Goal: Task Accomplishment & Management: Complete application form

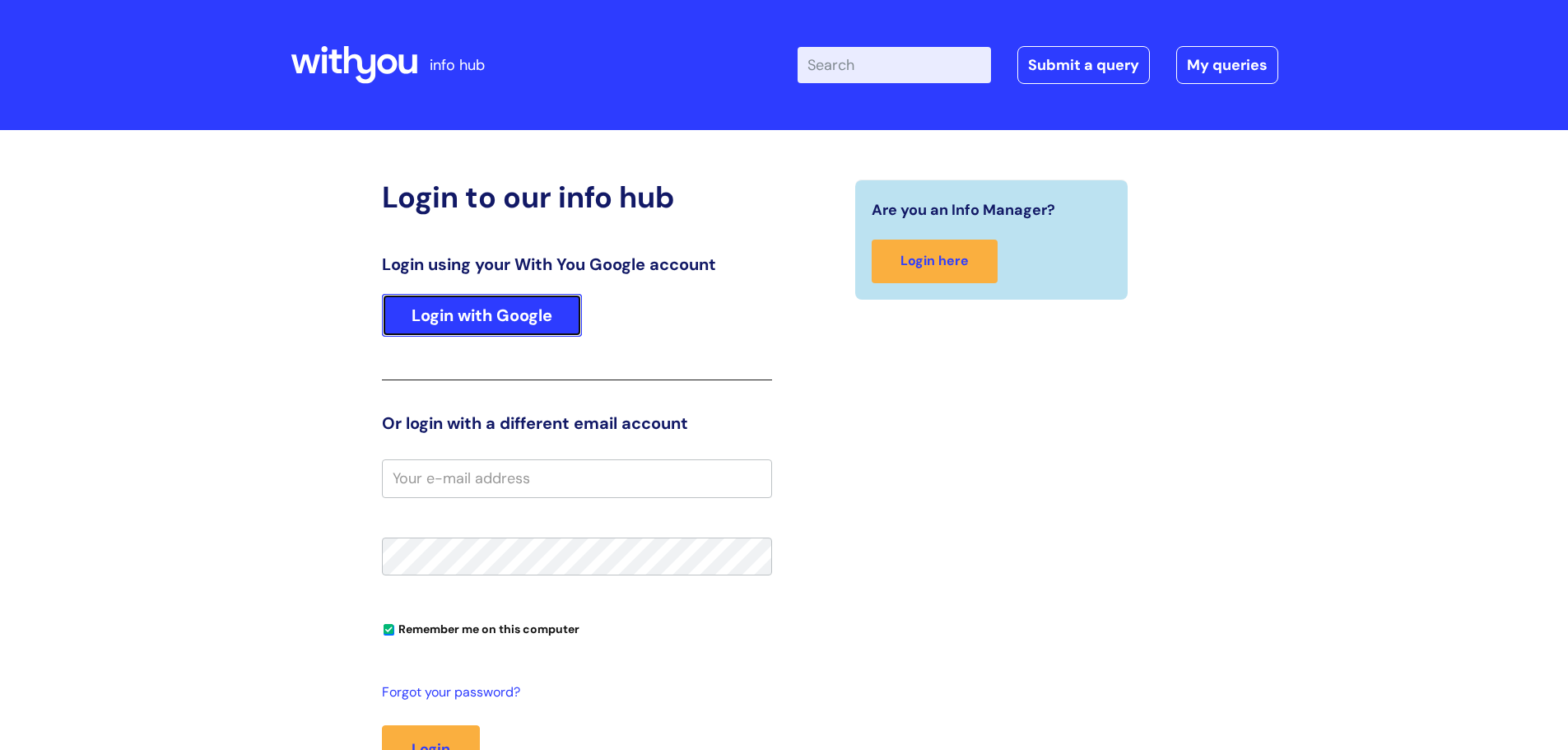
click at [456, 309] on link "Login with Google" at bounding box center [481, 315] width 200 height 42
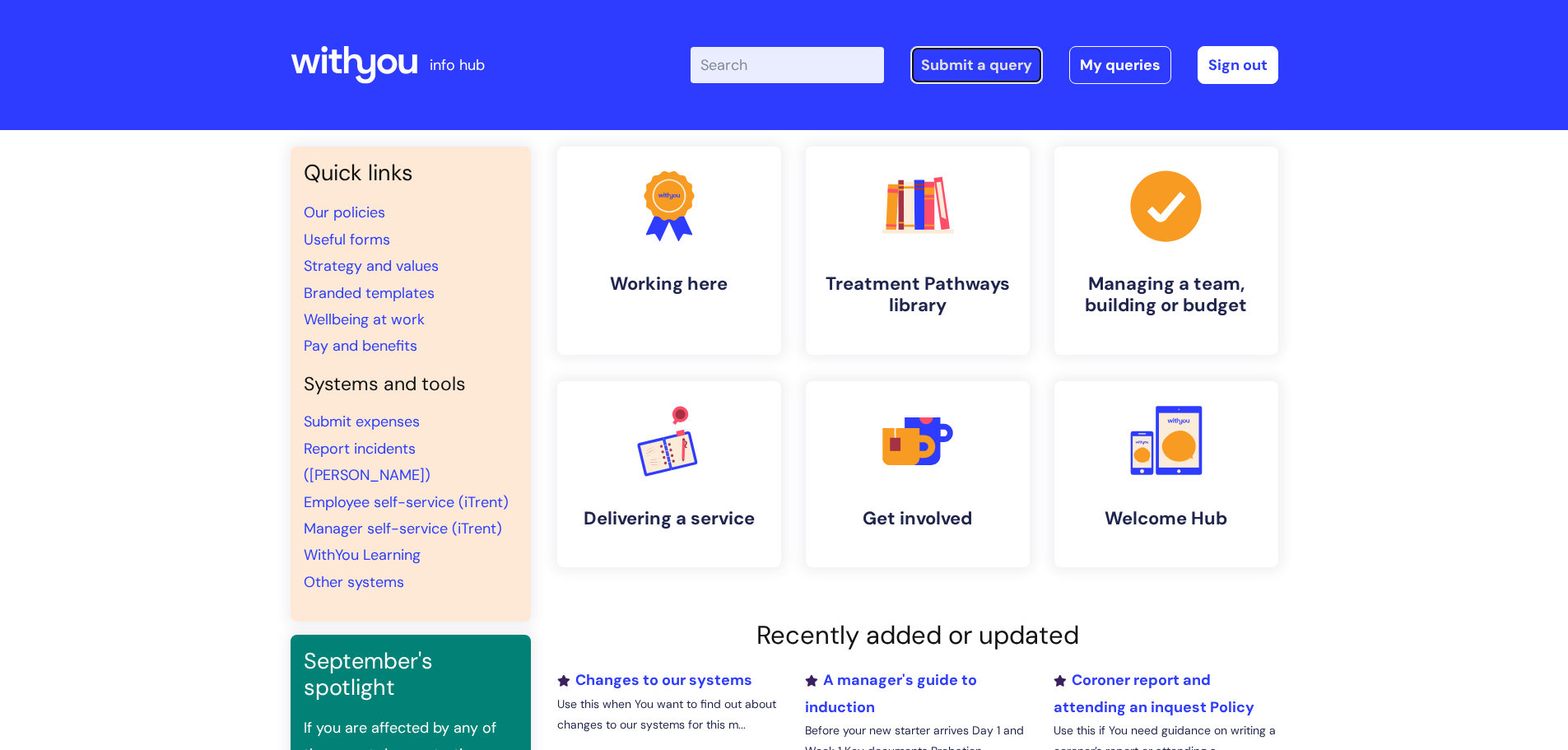
click at [989, 67] on link "Submit a query" at bounding box center [976, 65] width 133 height 37
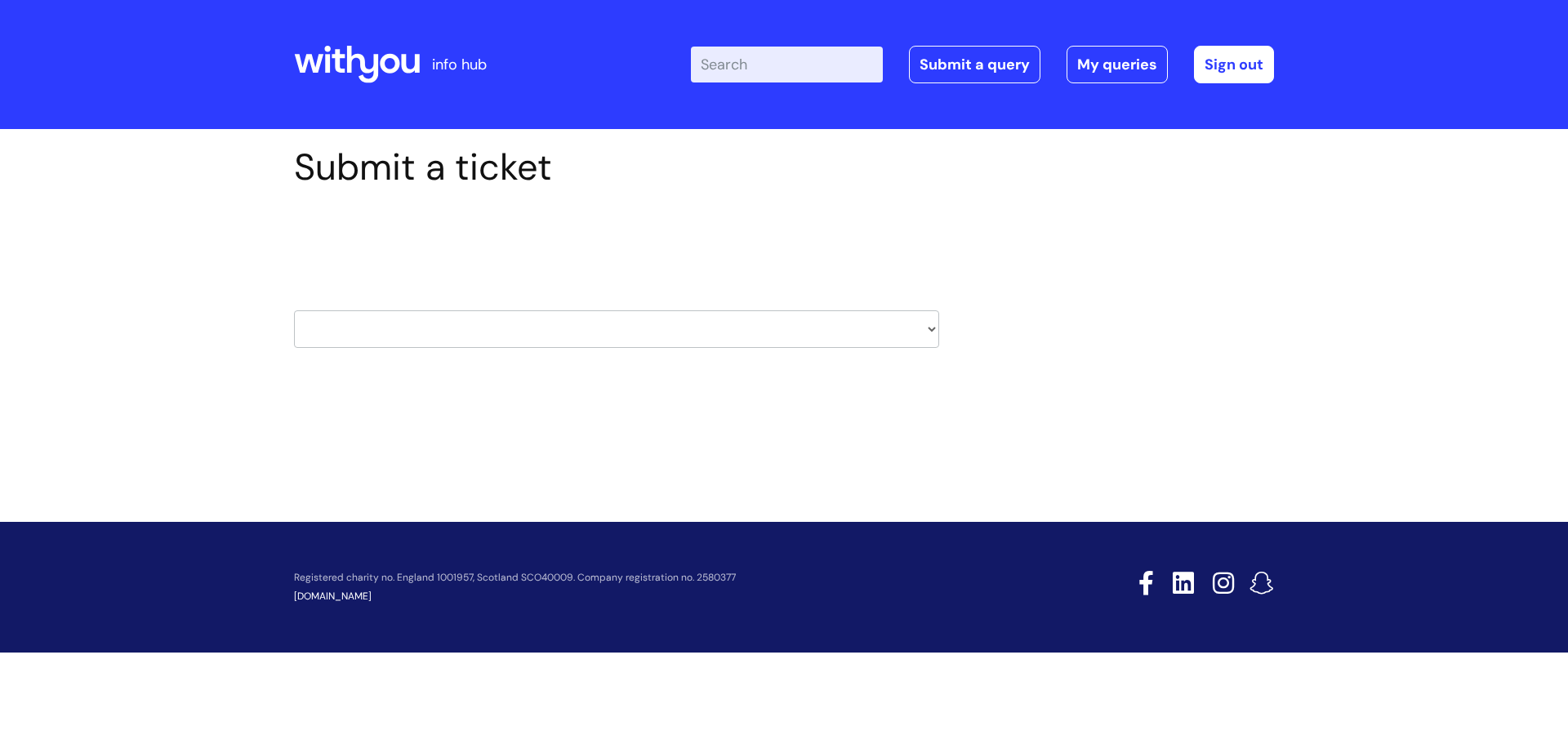
click at [684, 333] on select "HR / People IT and Support Clinical Drug Alerts Finance Accounts Data Support T…" at bounding box center [616, 329] width 645 height 37
select select "systems"
click at [294, 310] on select "HR / People IT and Support Clinical Drug Alerts Finance Accounts Data Support T…" at bounding box center [616, 329] width 645 height 37
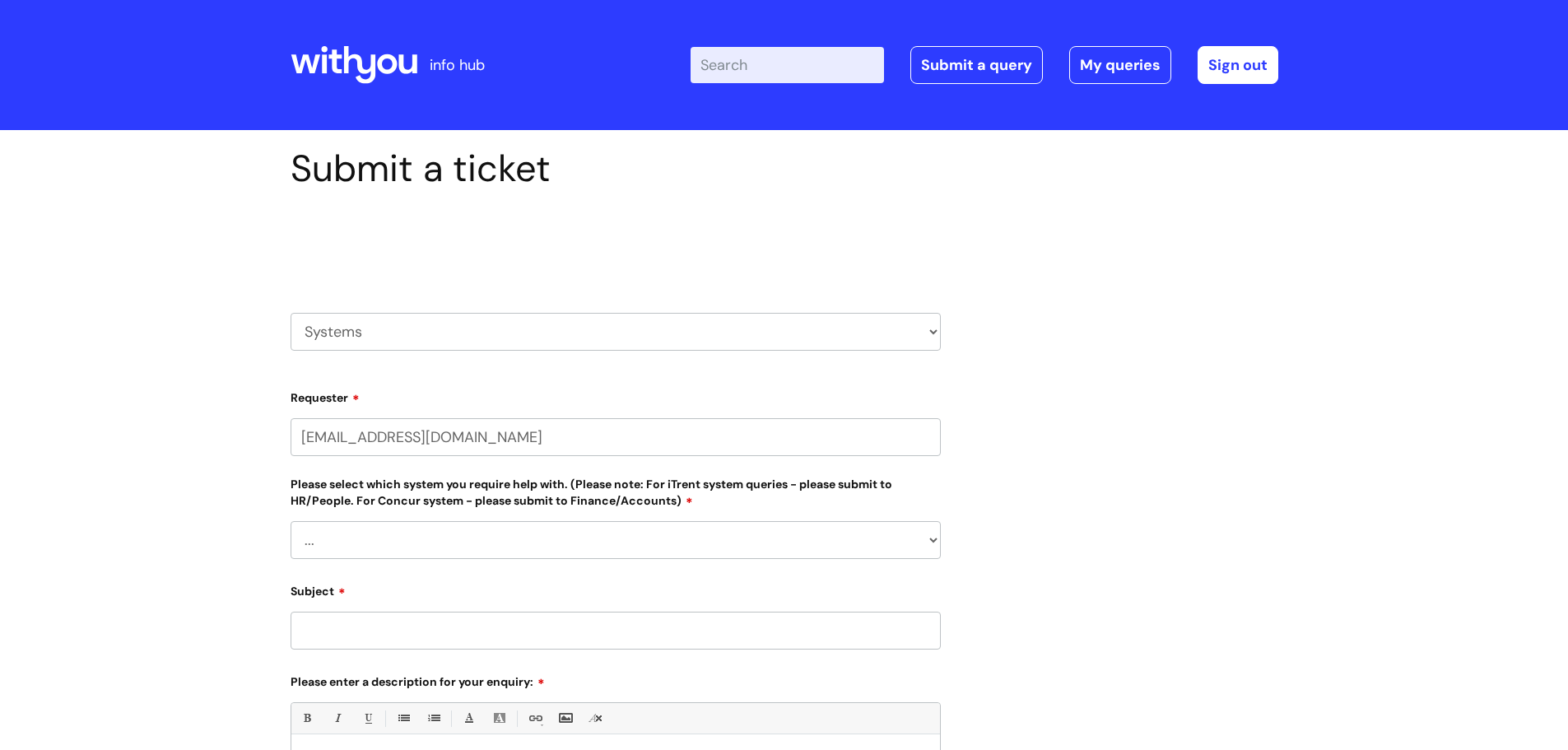
select select "80004286557"
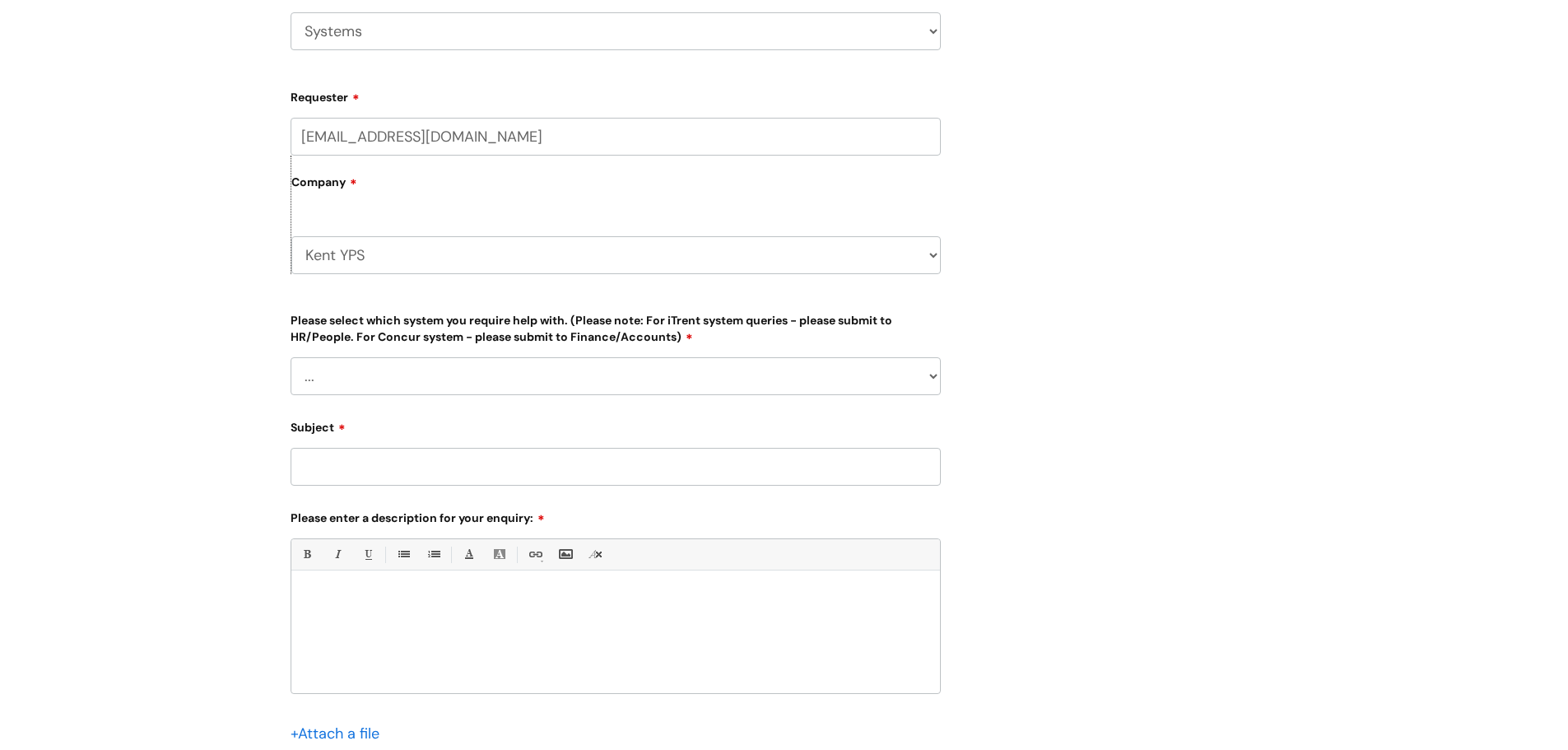
scroll to position [330, 0]
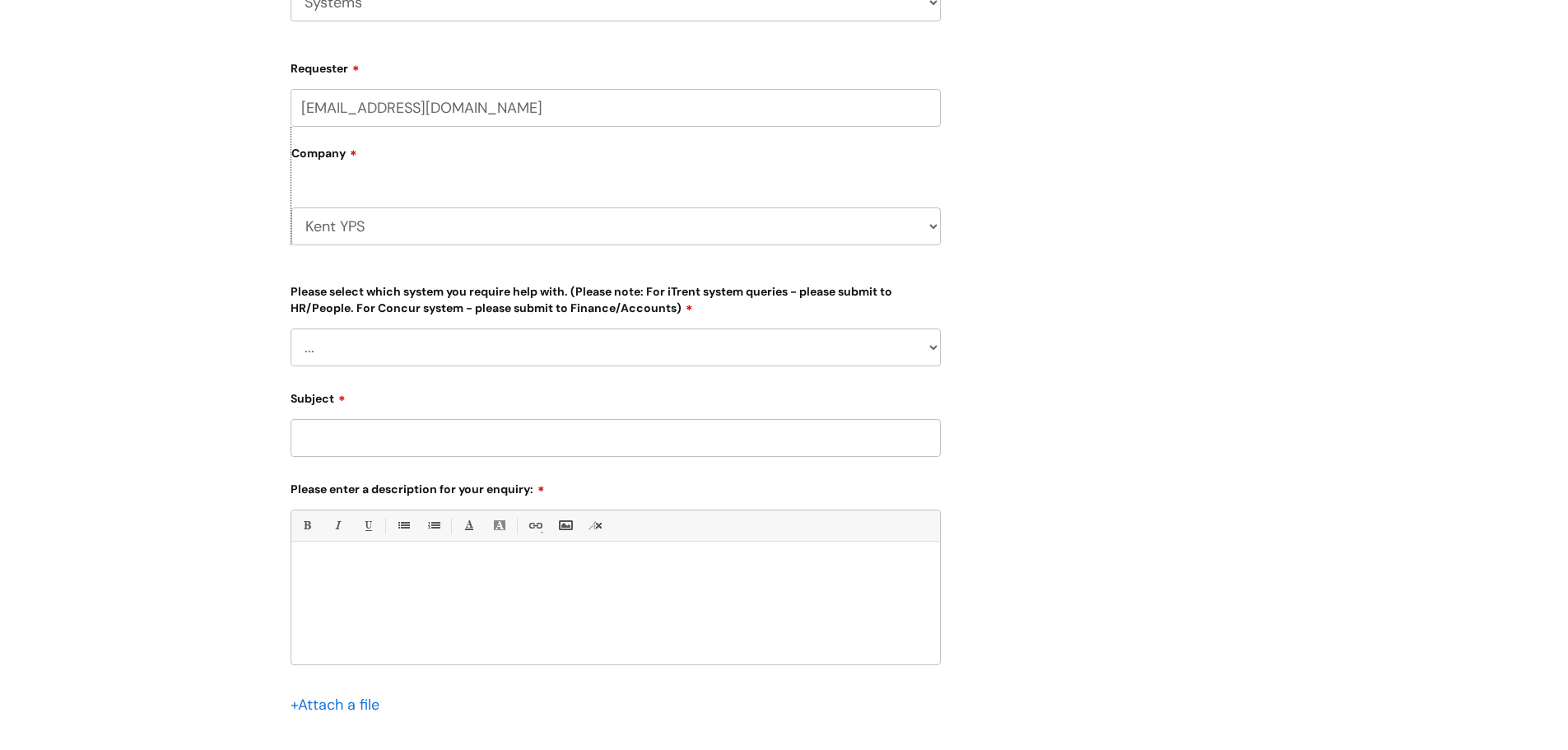
click at [494, 344] on select "... [PERSON_NAME] Helpdesk [DATE][DOMAIN_NAME] Nebula fault ILLY CarePath fault…" at bounding box center [615, 347] width 651 height 37
select select "Nebula fault"
click at [290, 329] on select "... [PERSON_NAME] Helpdesk [DATE][DOMAIN_NAME] Nebula fault ILLY CarePath fault…" at bounding box center [615, 347] width 651 height 37
click at [410, 432] on input "Subject" at bounding box center [615, 438] width 651 height 37
type input "Nebula issues"
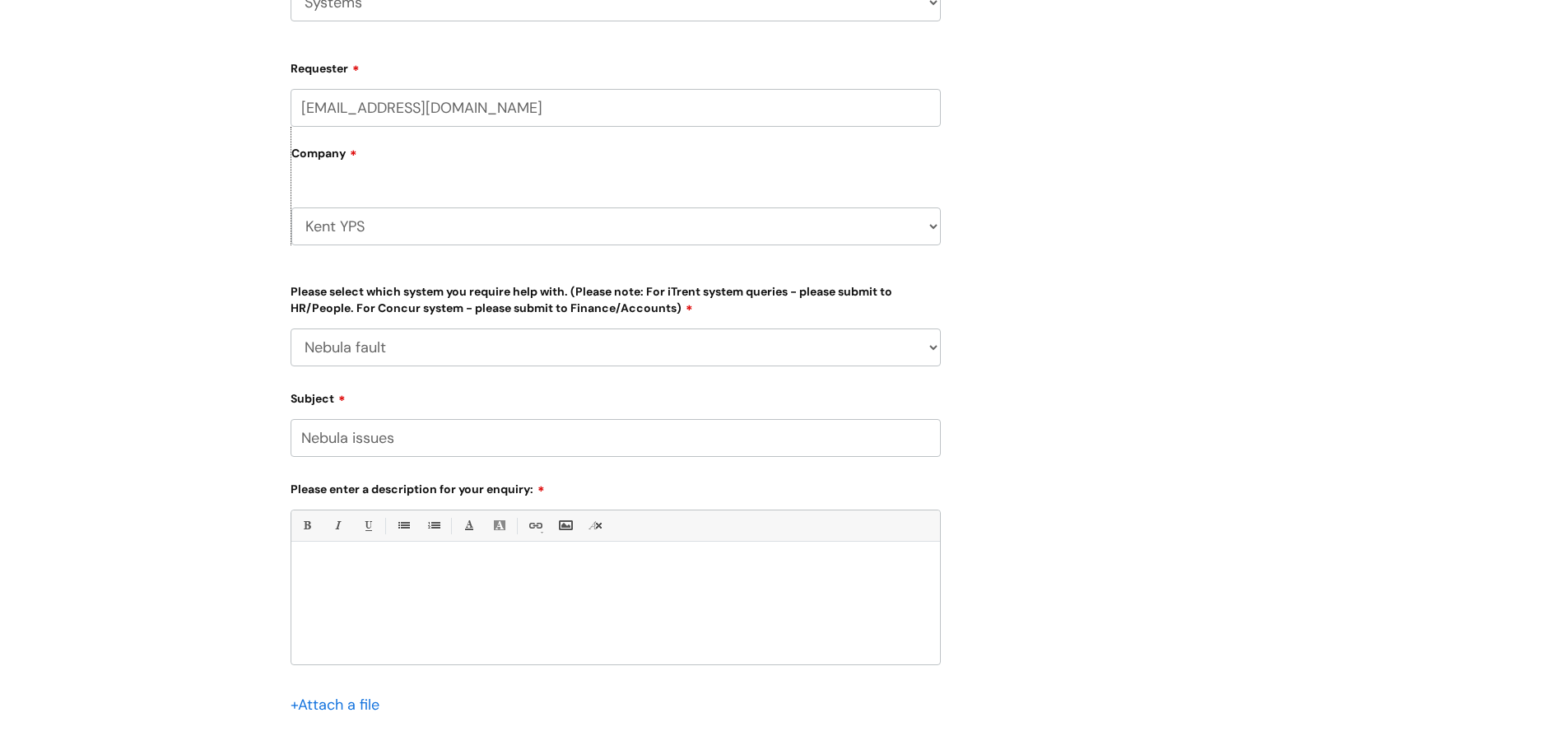
click at [411, 556] on div at bounding box center [615, 607] width 649 height 113
click at [647, 567] on p "Nebula is allowing me to log in once a day using the two factor authnetication" at bounding box center [616, 570] width 624 height 15
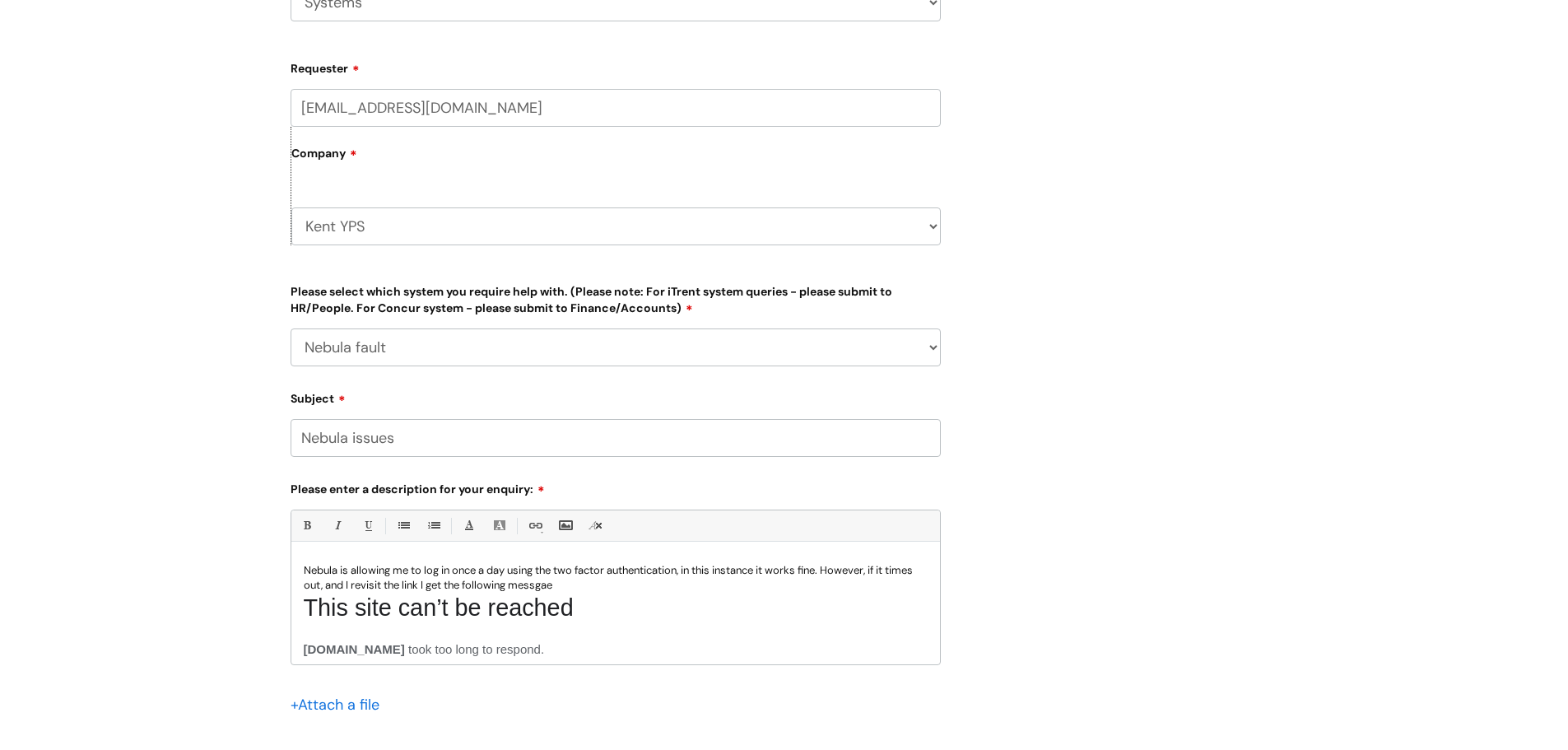
click at [635, 582] on p "Nebula is allowing me to log in once a day using the two factor authentication,…" at bounding box center [616, 578] width 624 height 30
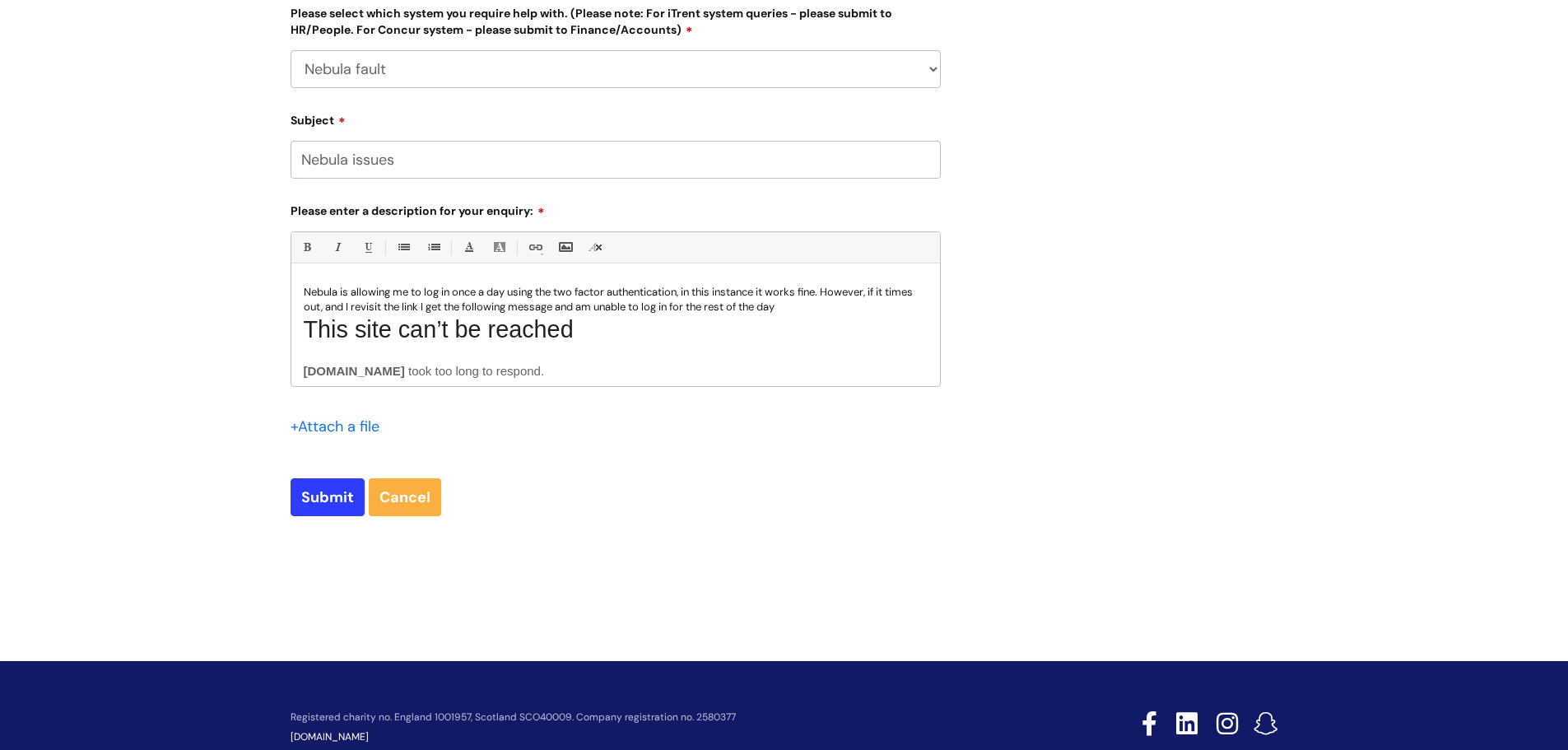
scroll to position [652, 0]
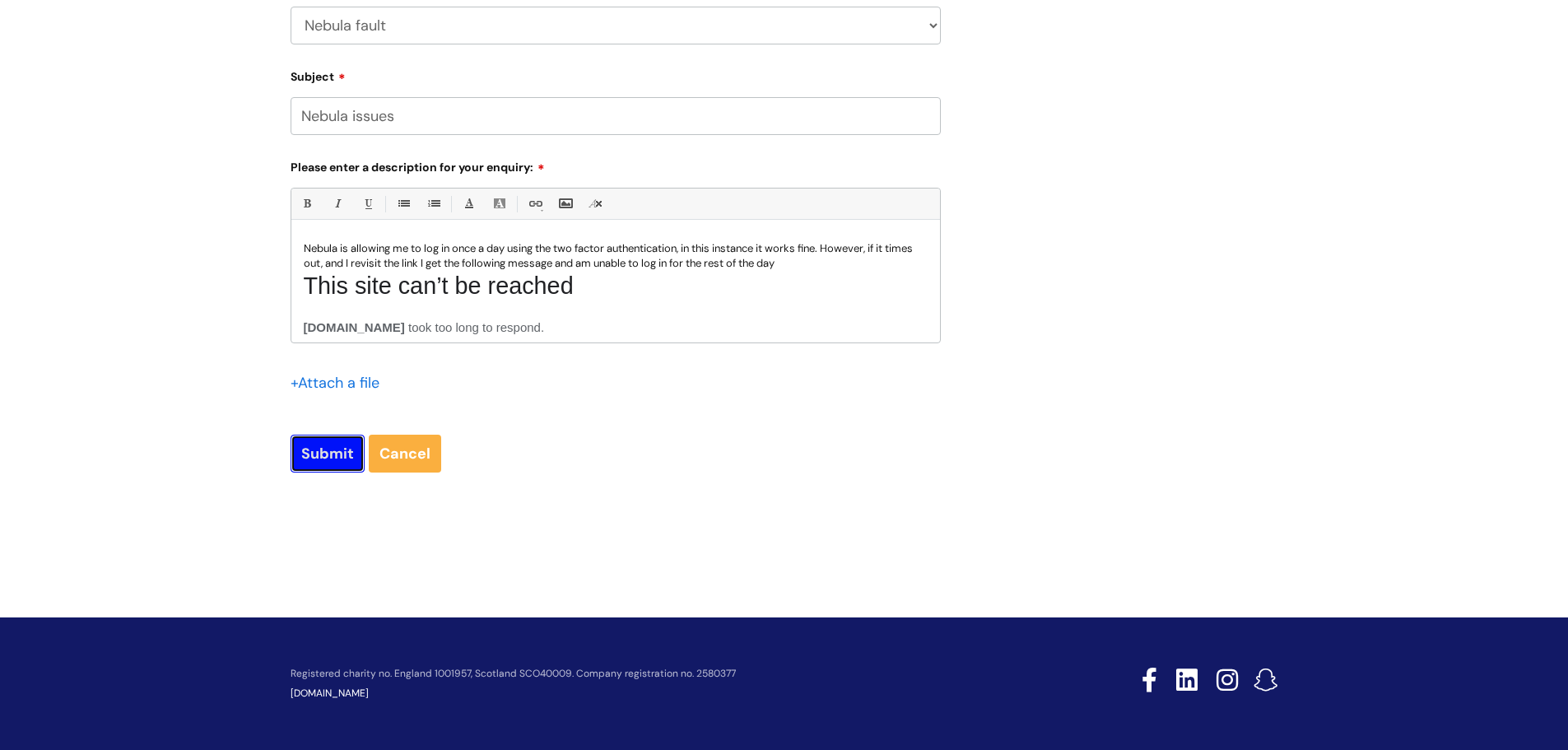
click at [339, 465] on input "Submit" at bounding box center [327, 454] width 74 height 37
type input "Please Wait..."
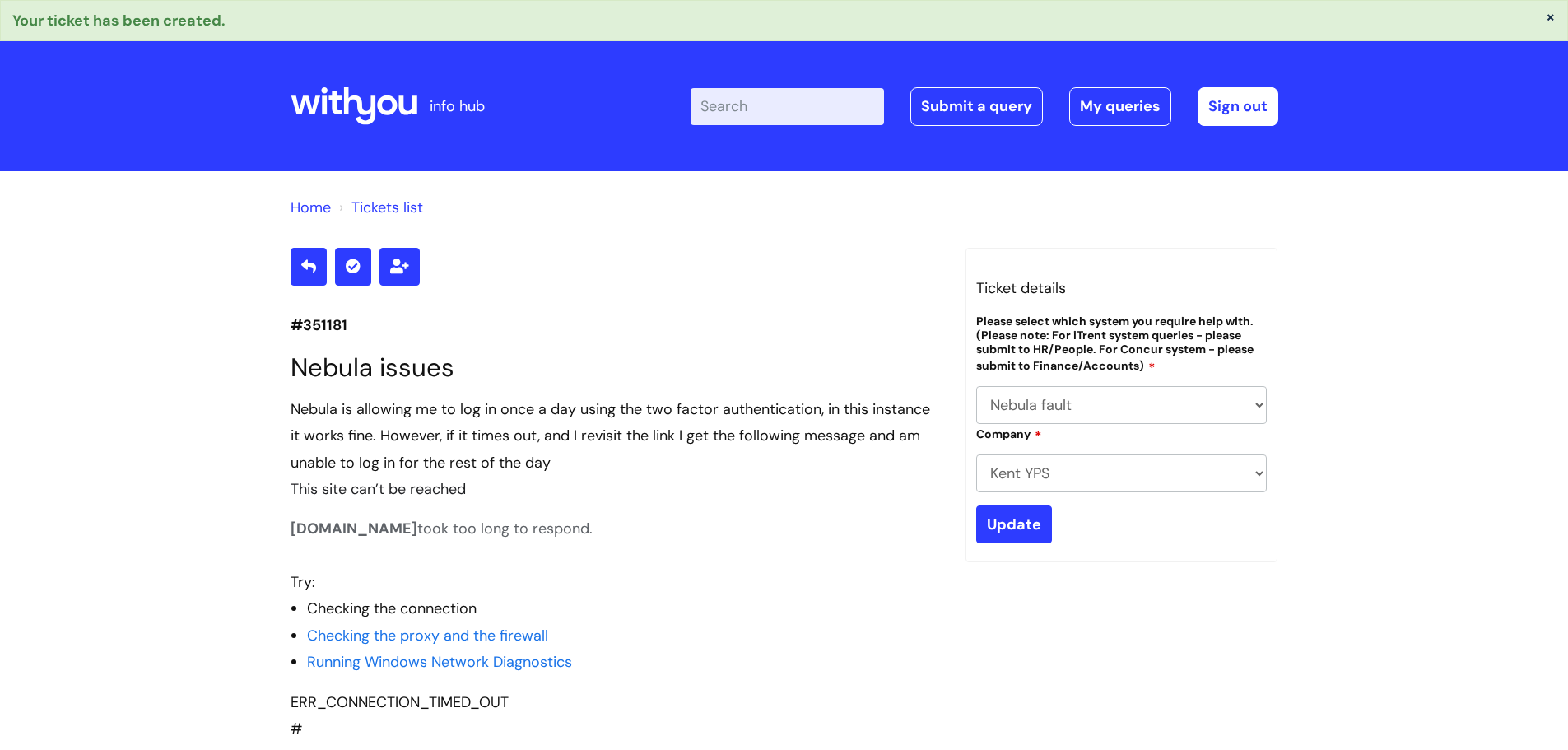
select select "Nebula fault"
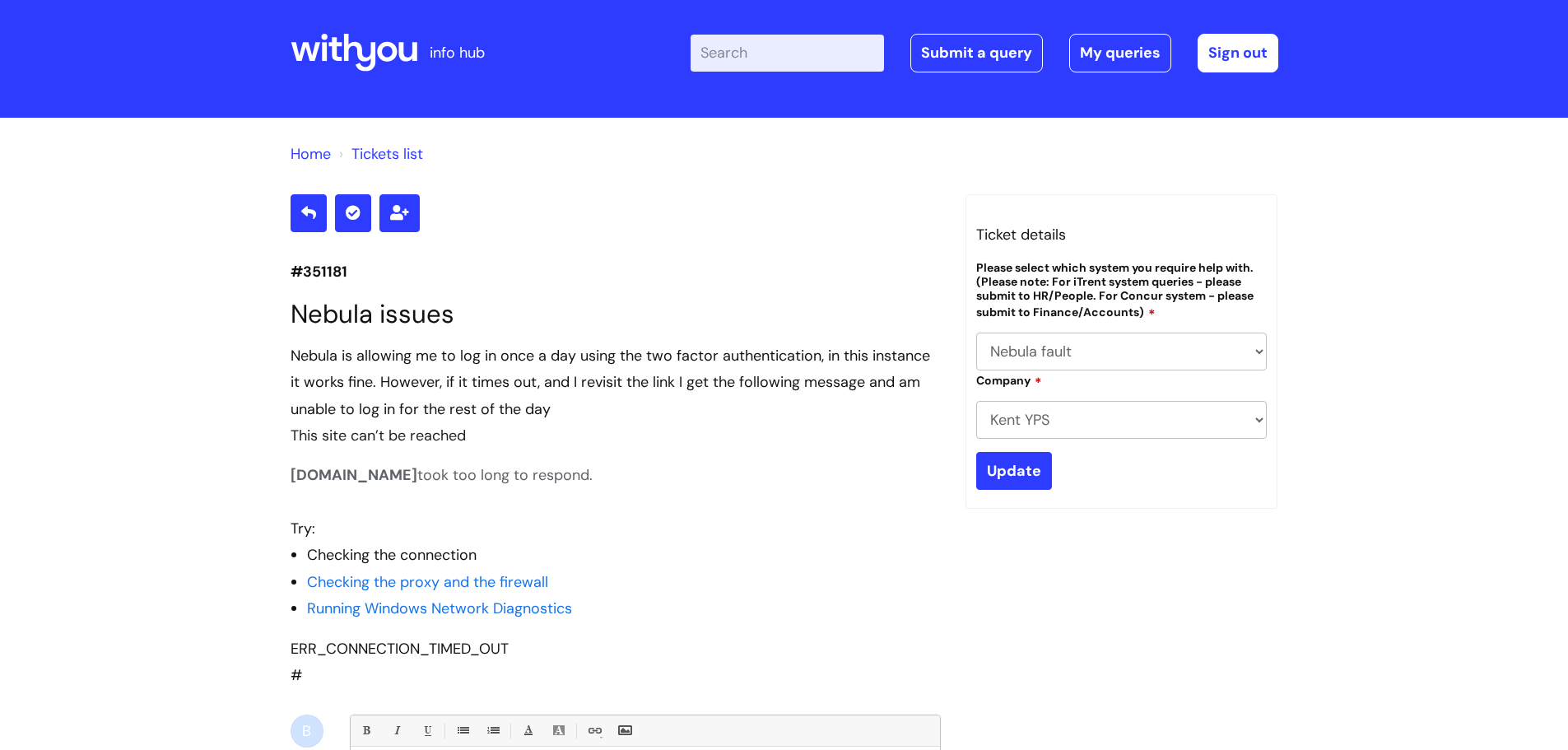
scroll to position [83, 0]
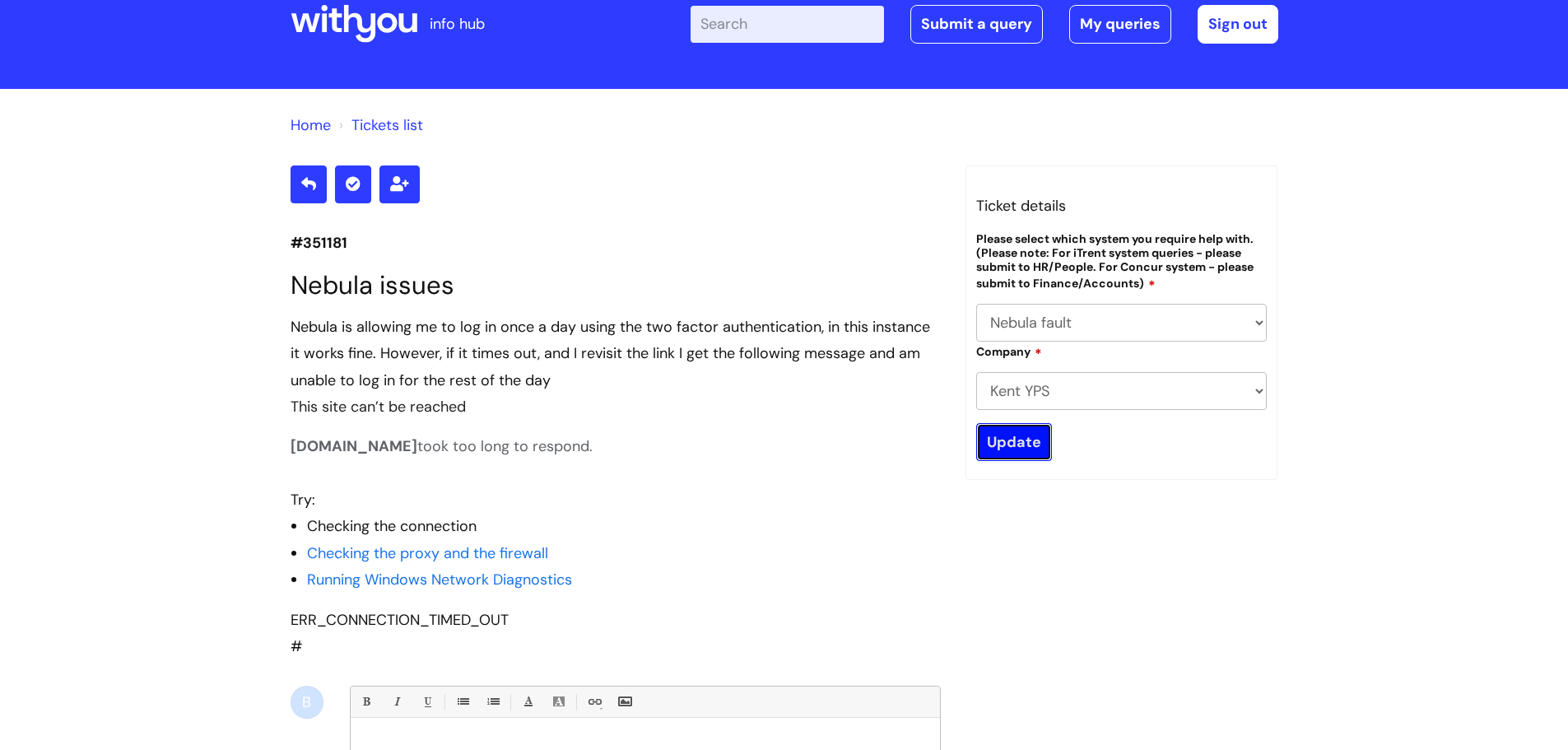
click at [1002, 439] on input "Update" at bounding box center [1014, 442] width 76 height 37
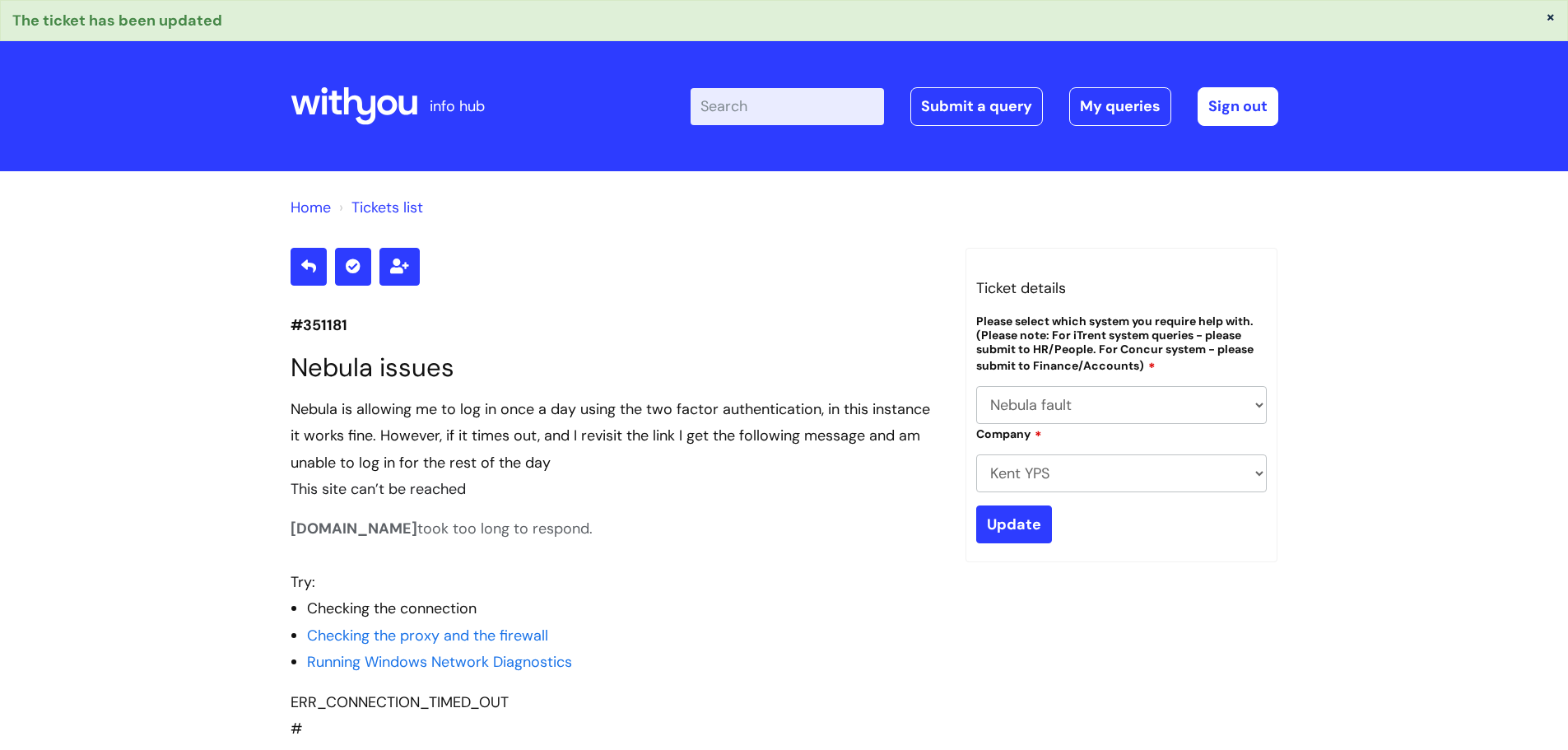
select select "Nebula fault"
